Goal: Information Seeking & Learning: Learn about a topic

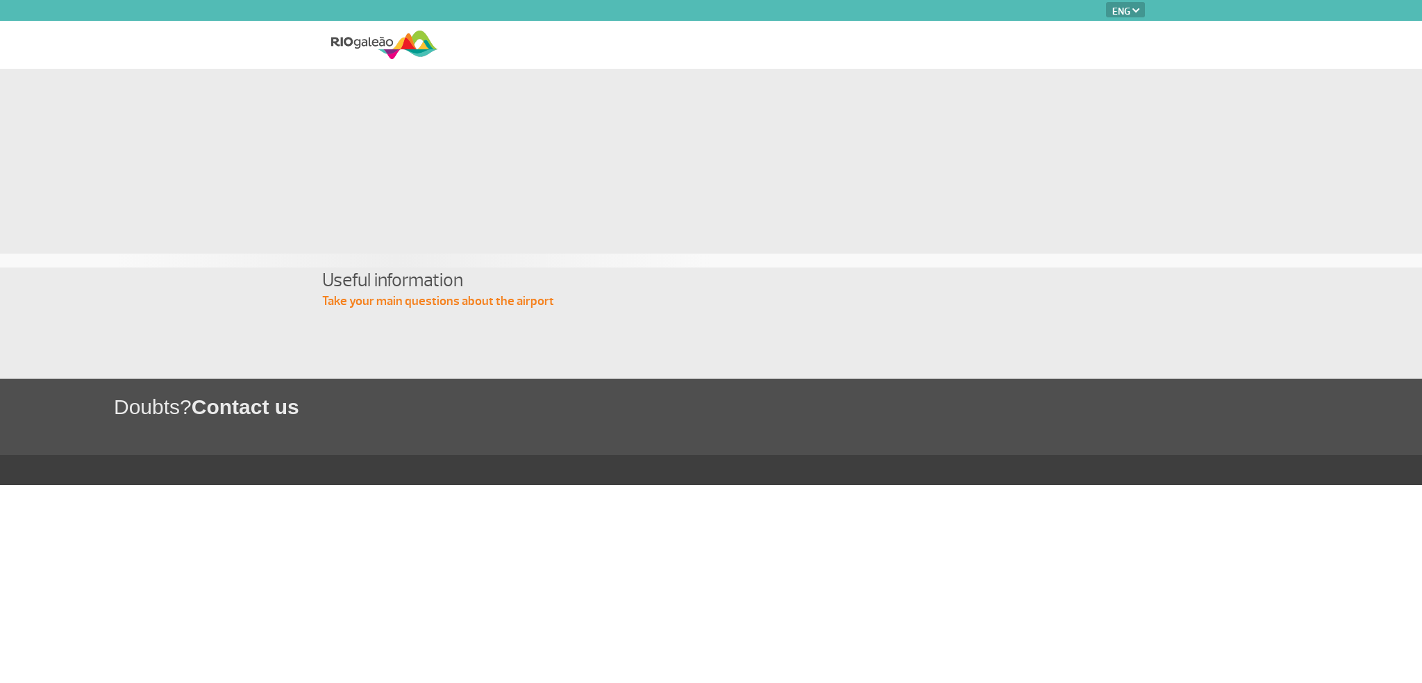
select select "en"
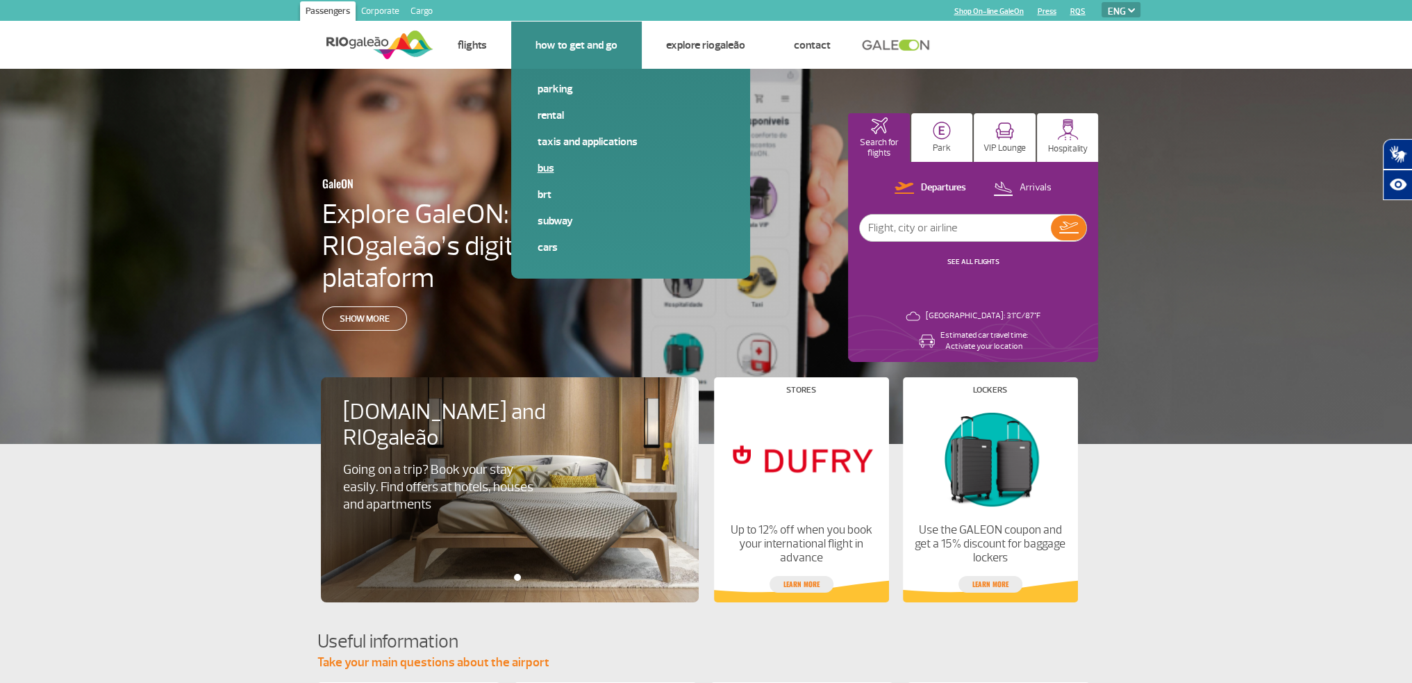
click at [551, 181] on span "Bus" at bounding box center [630, 173] width 186 height 26
click at [546, 193] on link "BRT" at bounding box center [630, 194] width 186 height 15
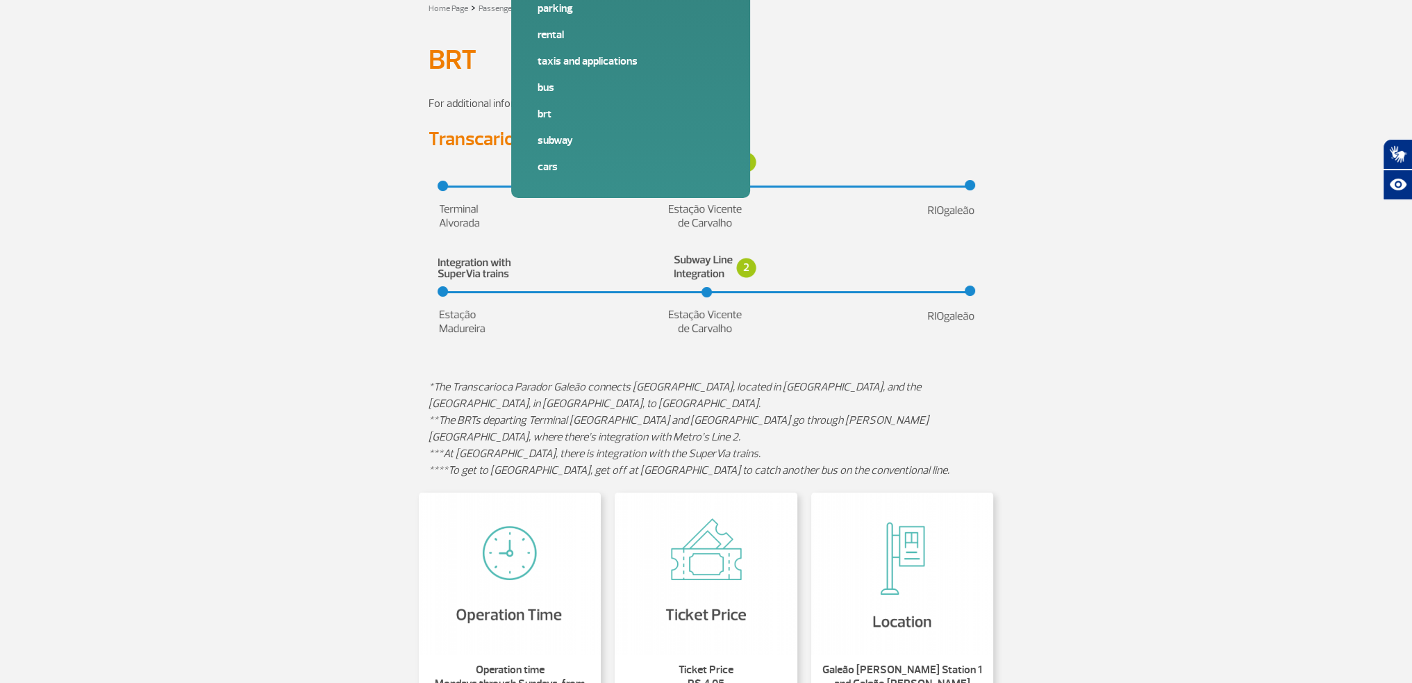
scroll to position [278, 0]
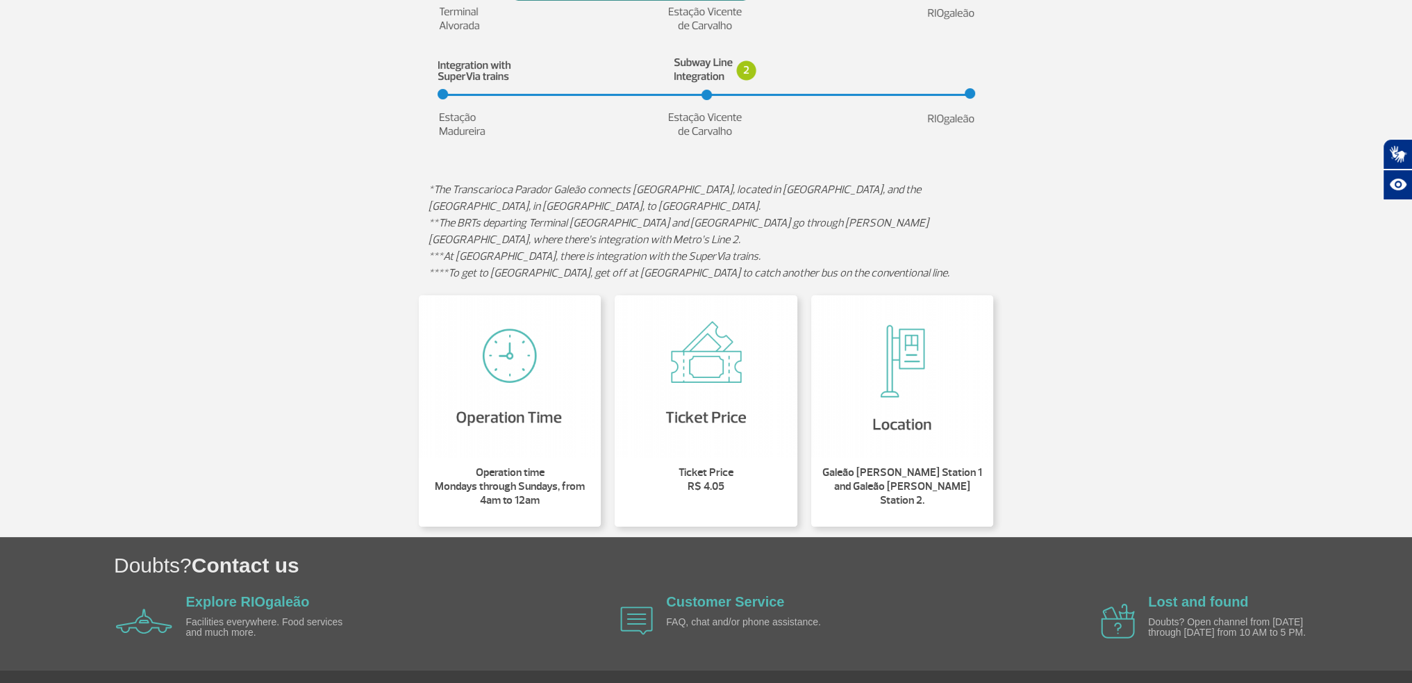
click at [914, 419] on img at bounding box center [902, 376] width 183 height 162
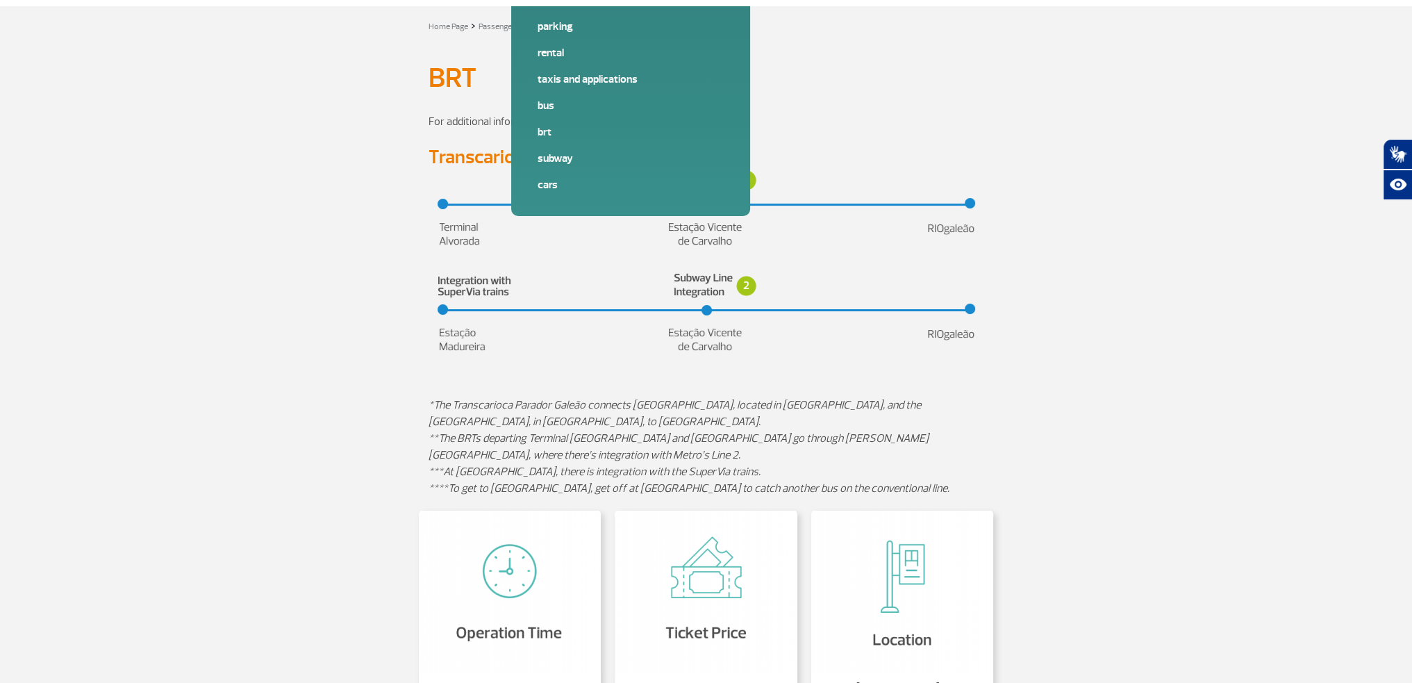
scroll to position [0, 0]
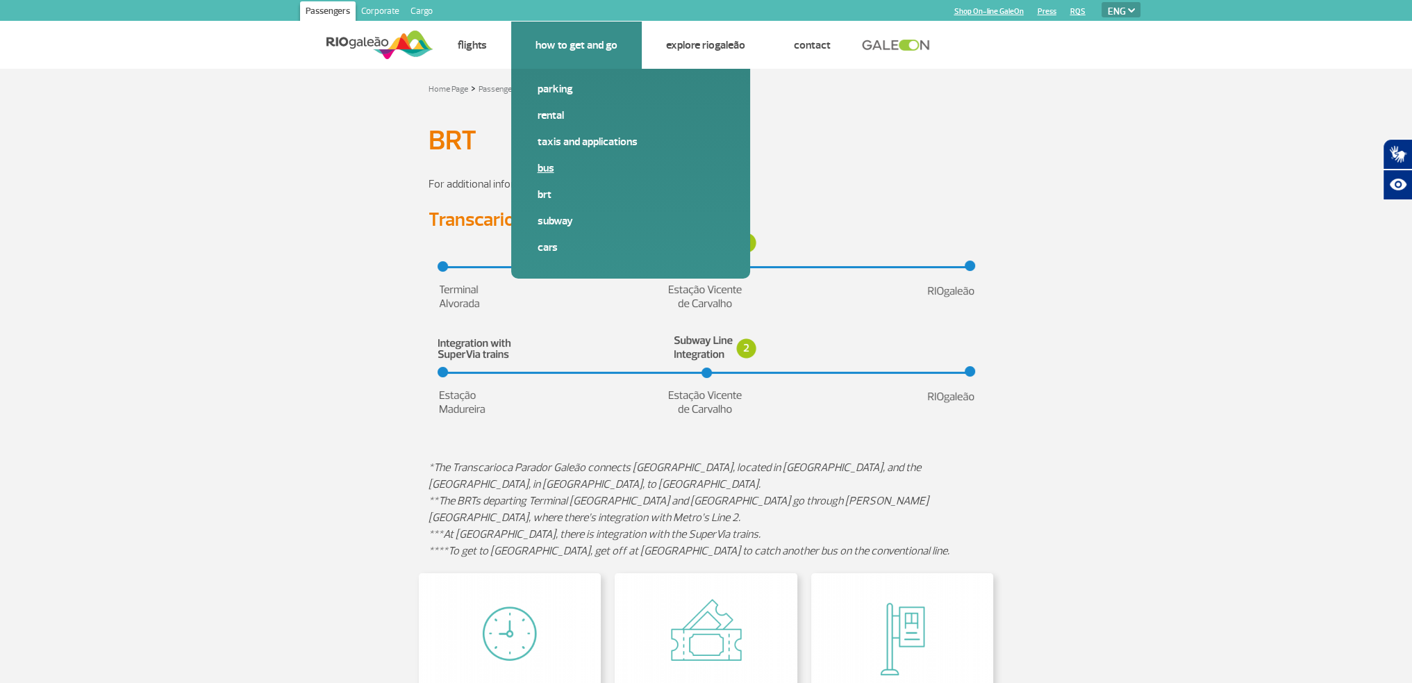
click at [540, 171] on link "Bus" at bounding box center [630, 167] width 186 height 15
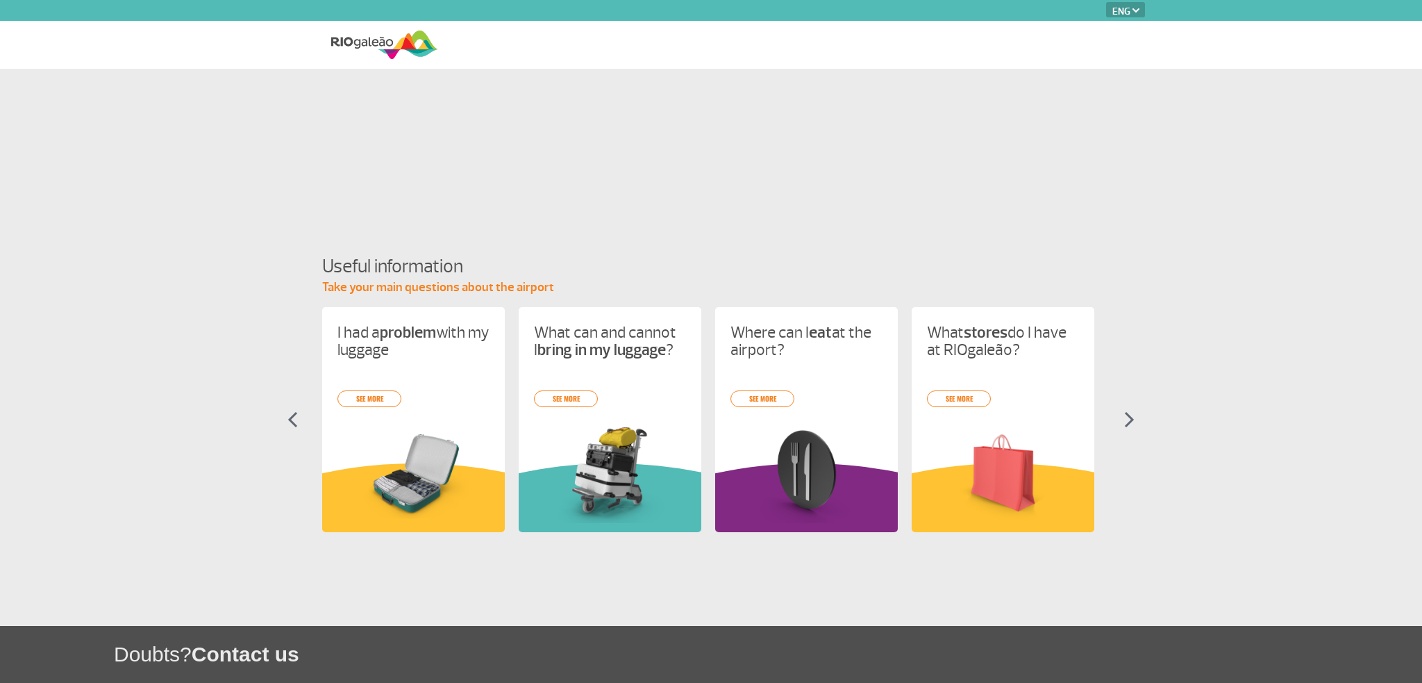
select select "en"
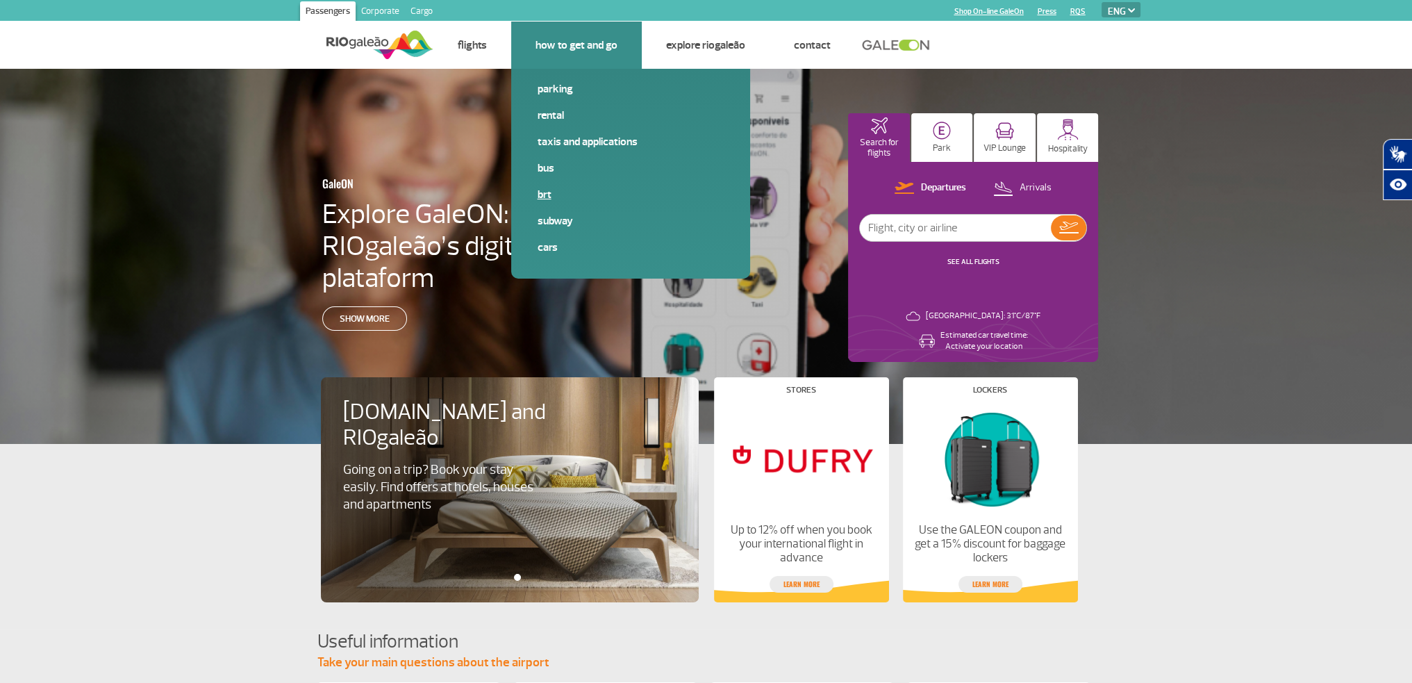
click at [547, 192] on link "BRT" at bounding box center [630, 194] width 186 height 15
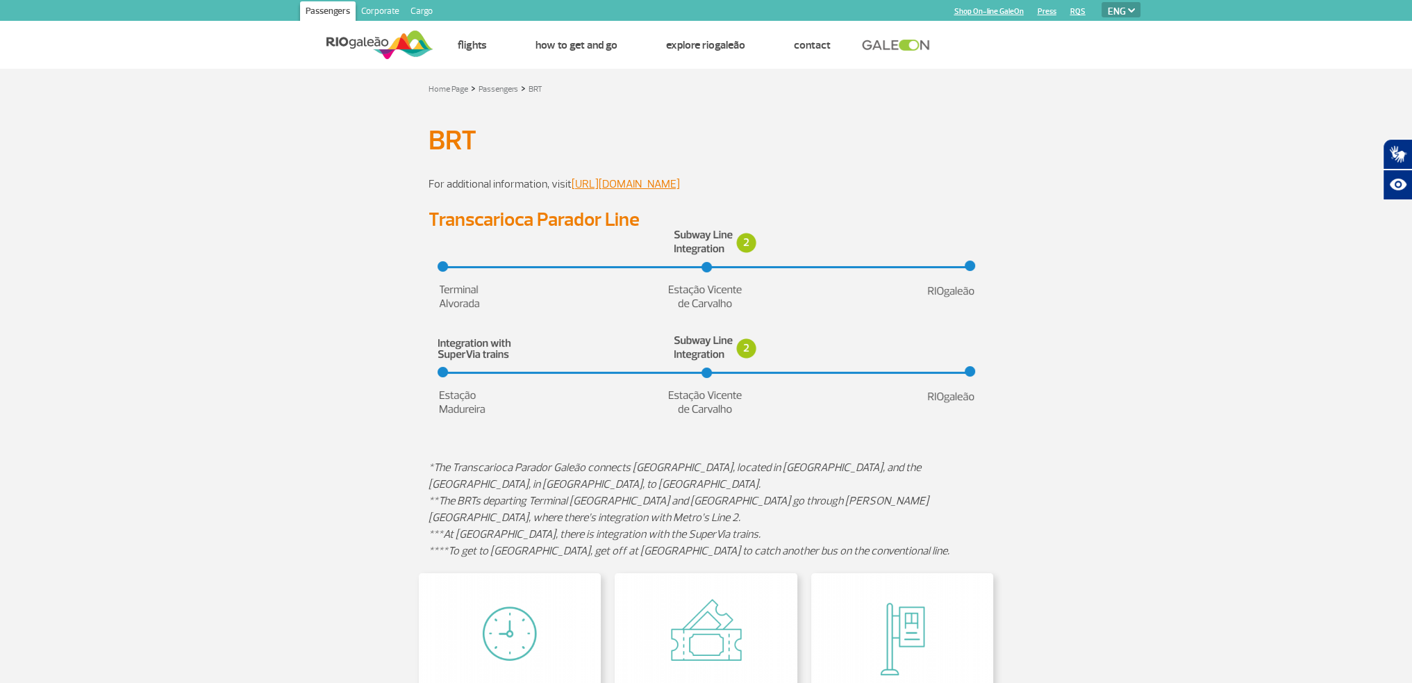
click at [715, 248] on img at bounding box center [705, 270] width 537 height 81
click at [644, 184] on link "[URL][DOMAIN_NAME]" at bounding box center [625, 184] width 108 height 14
click at [456, 306] on img at bounding box center [705, 270] width 537 height 81
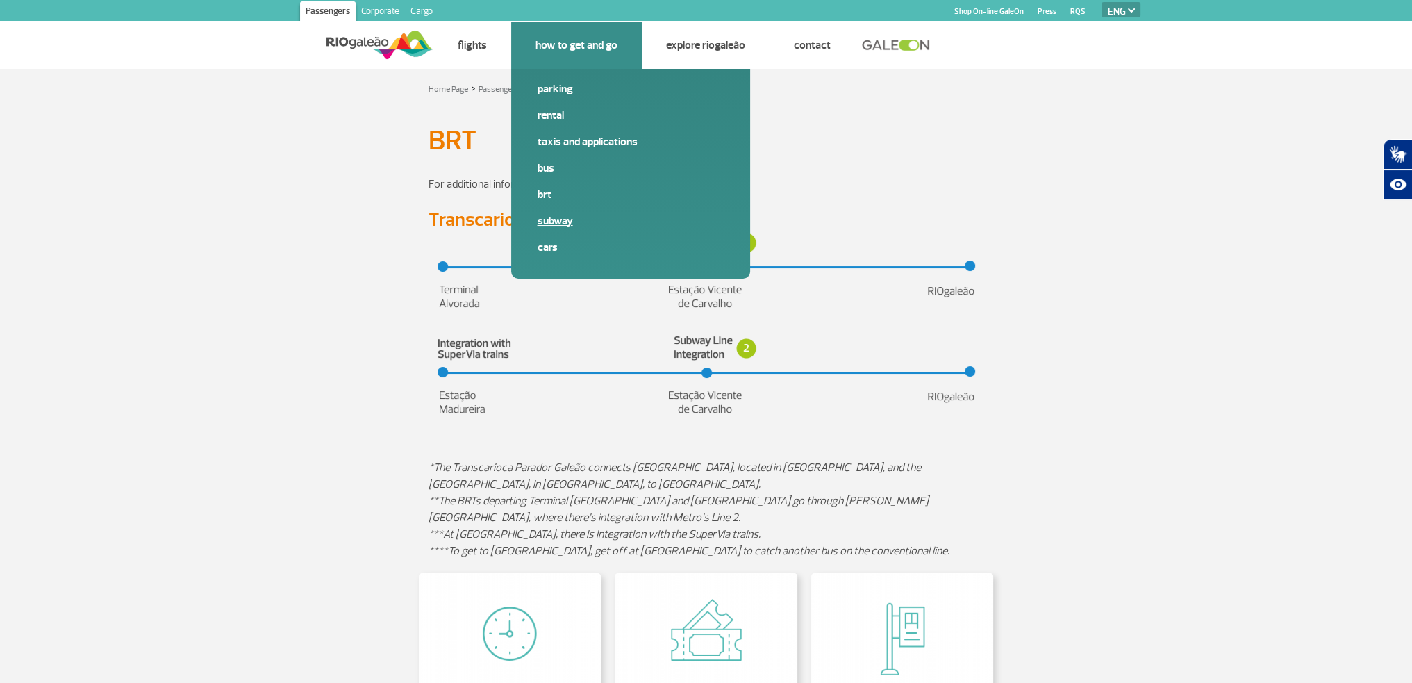
click at [550, 223] on link "Subway" at bounding box center [630, 220] width 186 height 15
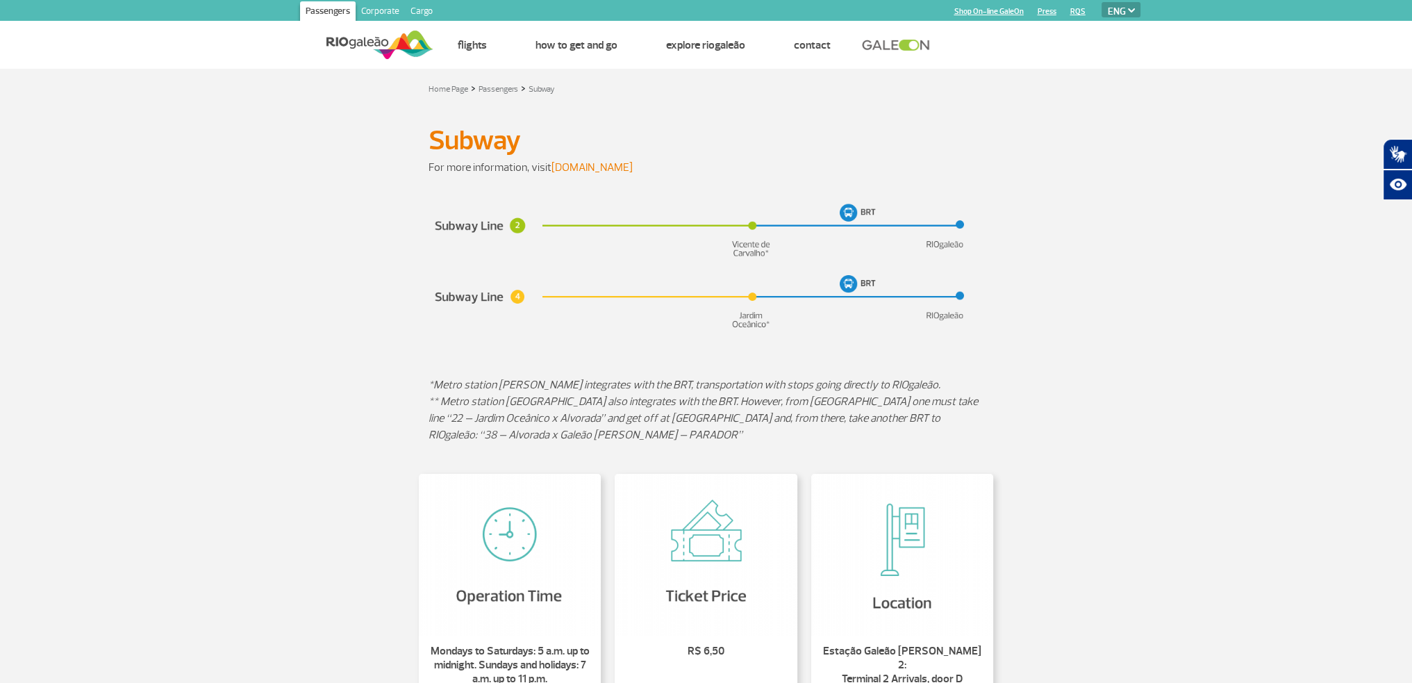
click at [566, 172] on link "[DOMAIN_NAME]" at bounding box center [591, 167] width 81 height 14
drag, startPoint x: 511, startPoint y: 233, endPoint x: 506, endPoint y: 219, distance: 15.0
click at [511, 233] on img at bounding box center [706, 267] width 556 height 134
click at [493, 299] on img at bounding box center [706, 267] width 556 height 134
